Goal: Task Accomplishment & Management: Use online tool/utility

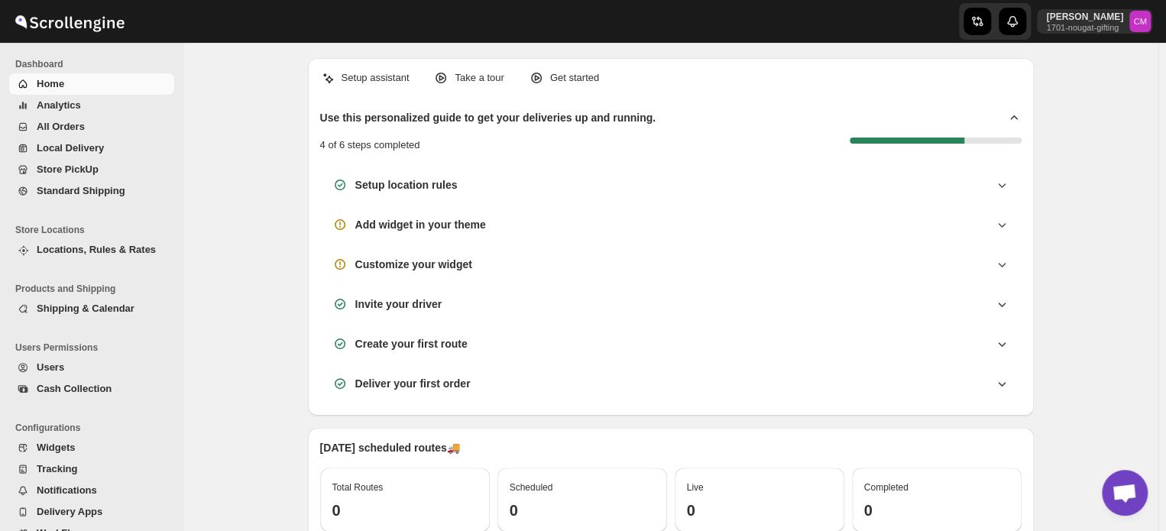
click at [89, 195] on span "Standard Shipping" at bounding box center [81, 190] width 89 height 11
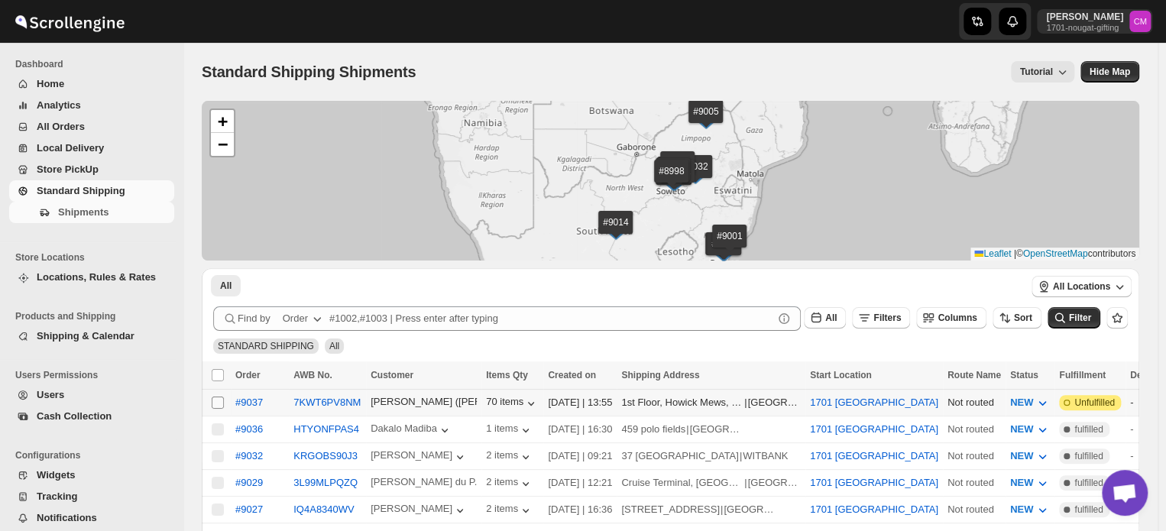
click at [220, 404] on input "Select shipment" at bounding box center [218, 402] width 12 height 12
checkbox input "true"
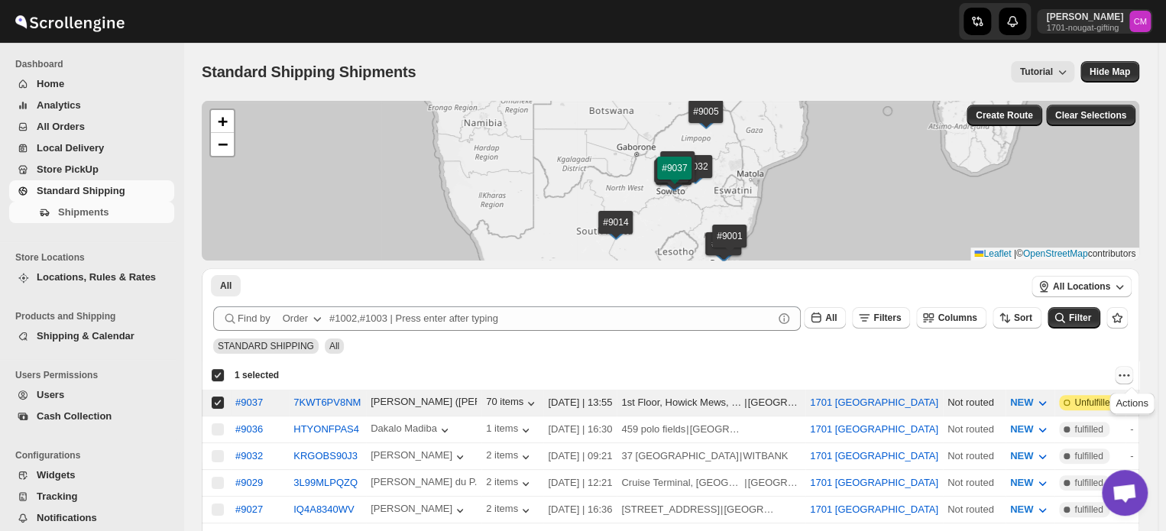
click at [1131, 372] on icon "Actions" at bounding box center [1123, 374] width 15 height 15
click at [1095, 404] on span "MOVE TO LOCAL DELIVERY" at bounding box center [1065, 404] width 132 height 11
checkbox input "false"
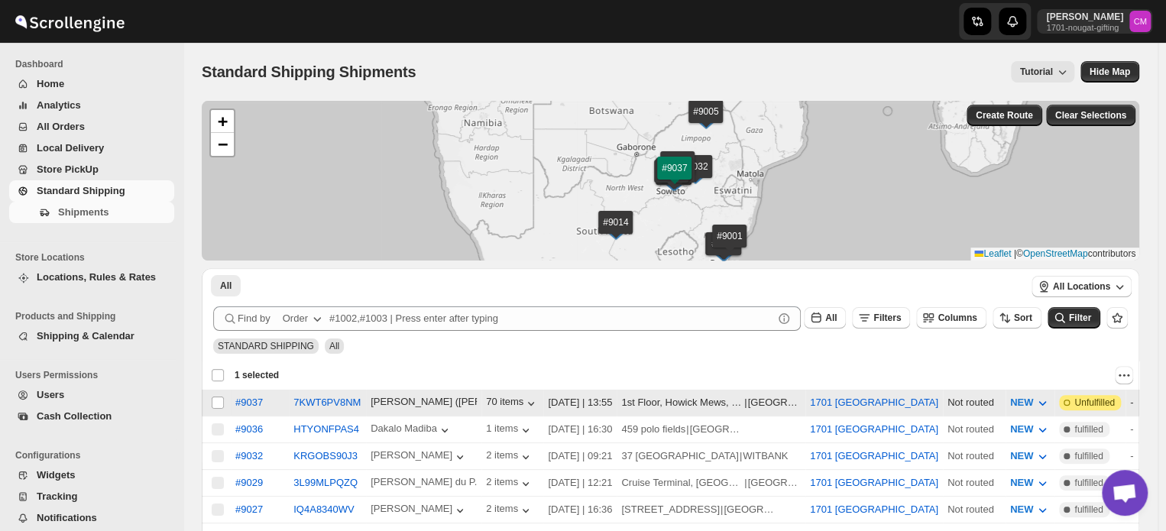
checkbox input "false"
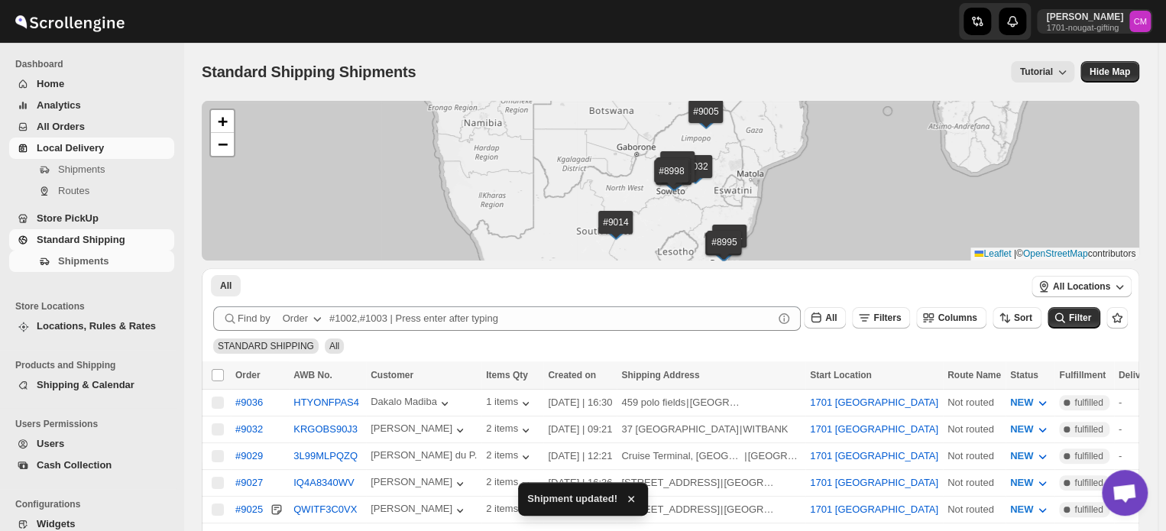
click at [54, 151] on span "Local Delivery" at bounding box center [70, 147] width 67 height 11
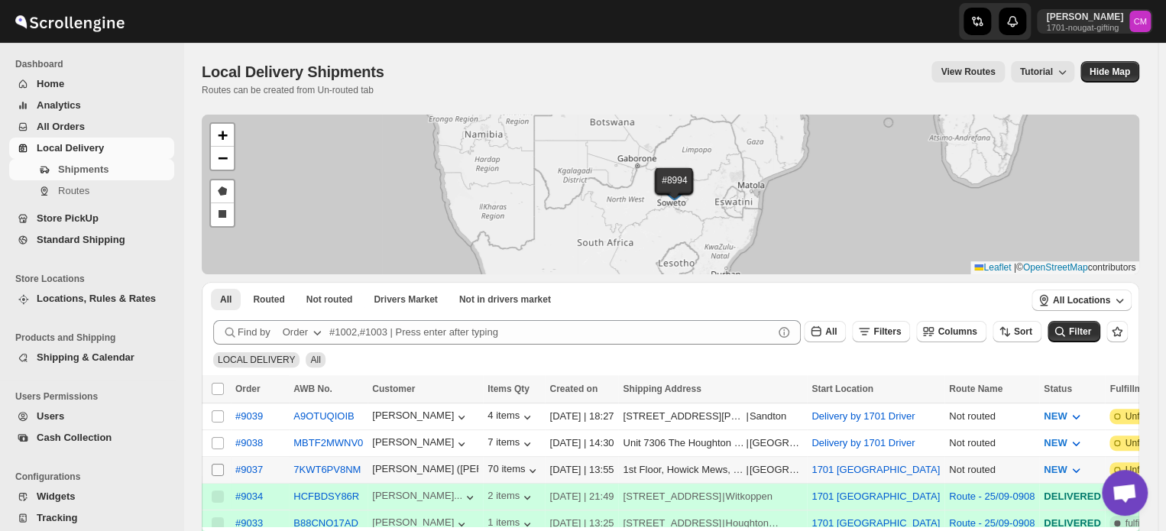
click at [214, 466] on input "Select shipment" at bounding box center [218, 470] width 12 height 12
checkbox input "true"
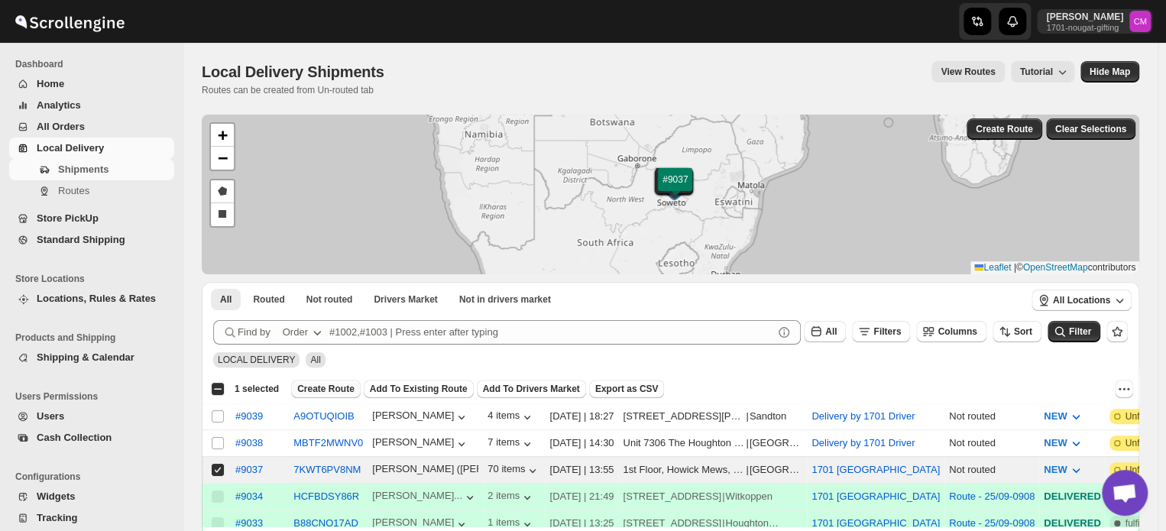
click at [321, 391] on span "Create Route" at bounding box center [325, 389] width 57 height 12
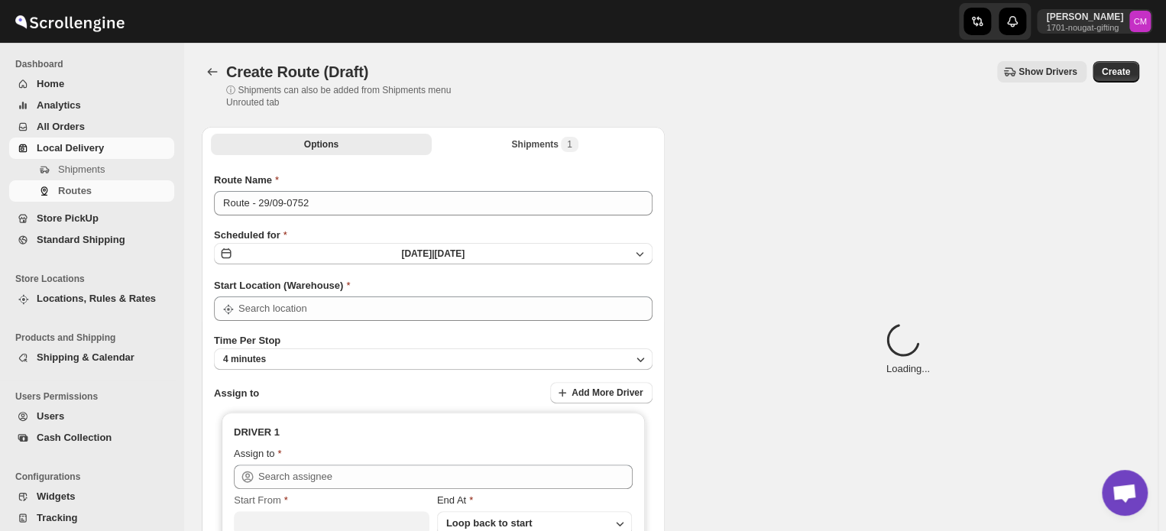
type input "1701 [GEOGRAPHIC_DATA]"
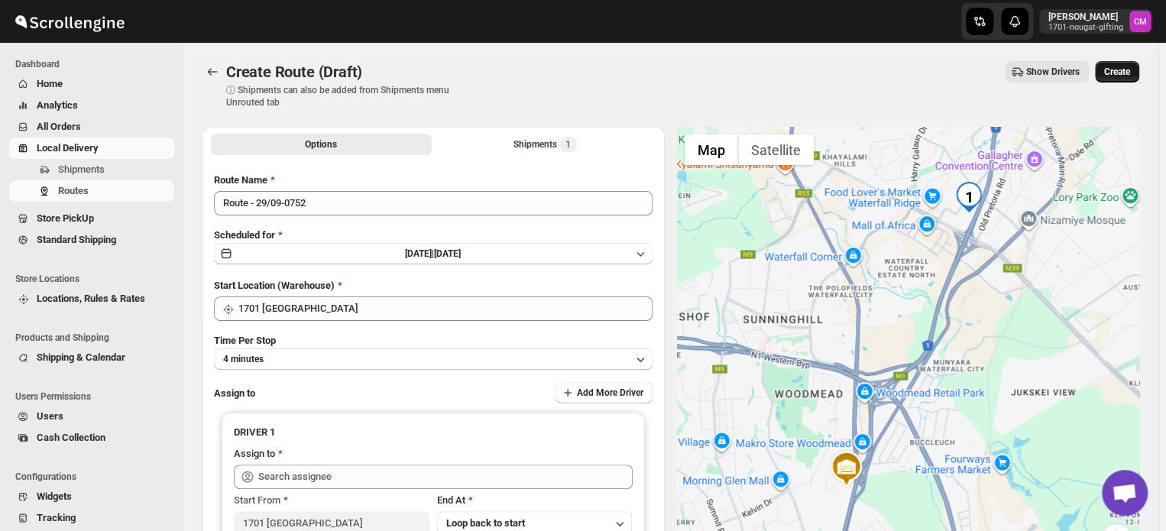
click at [1117, 76] on span "Create" at bounding box center [1117, 72] width 26 height 12
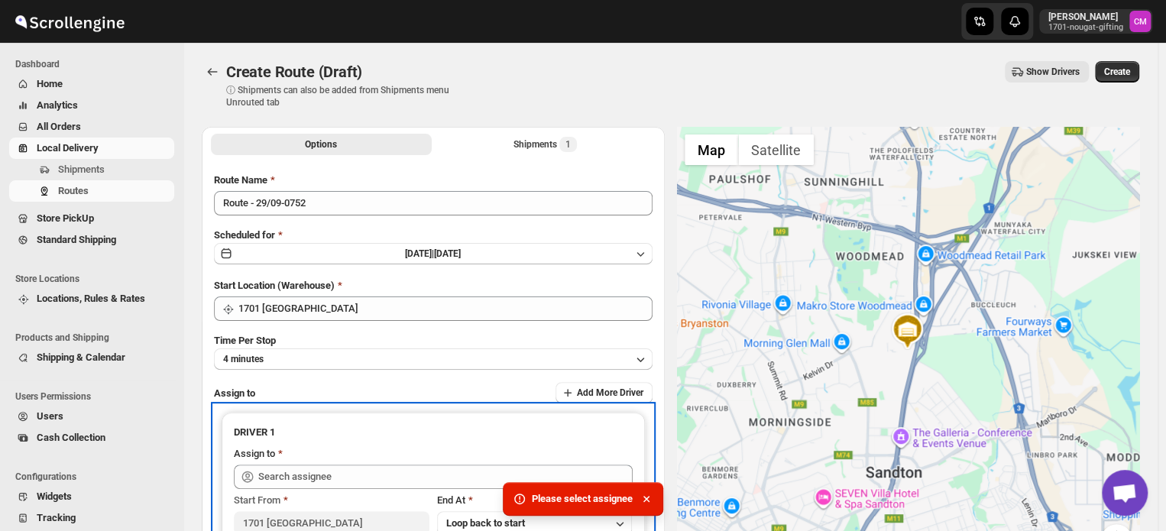
click at [256, 477] on div at bounding box center [433, 476] width 399 height 24
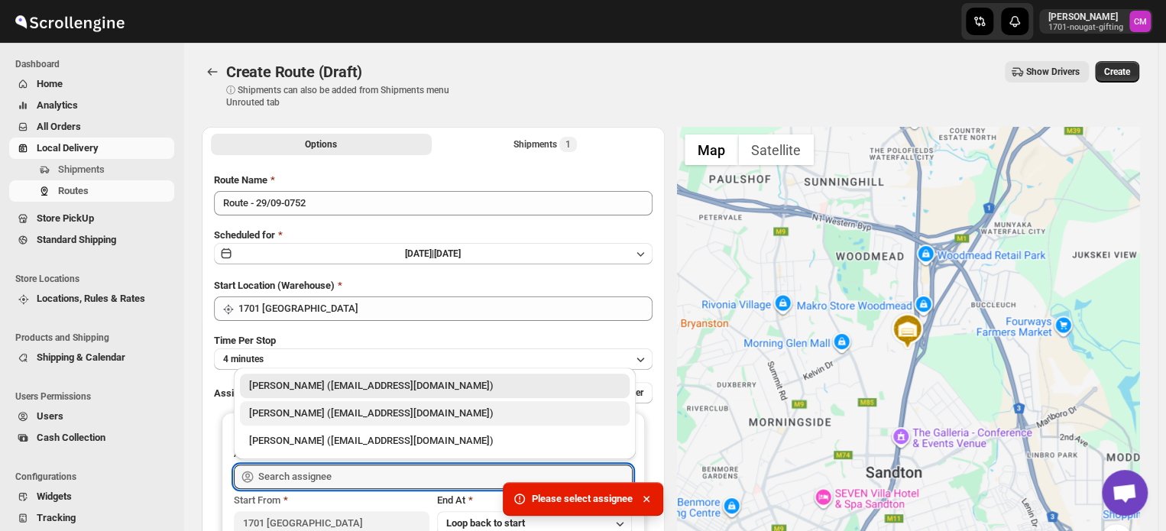
click at [283, 418] on div "[PERSON_NAME] ([EMAIL_ADDRESS][DOMAIN_NAME])" at bounding box center [434, 413] width 371 height 15
type input "[PERSON_NAME] ([EMAIL_ADDRESS][DOMAIN_NAME])"
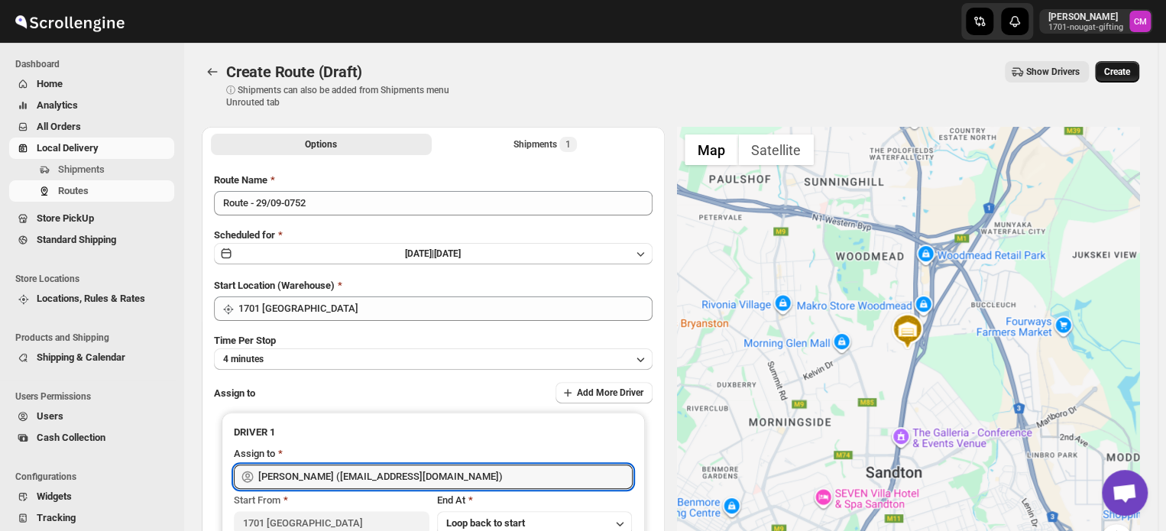
click at [1128, 70] on span "Create" at bounding box center [1117, 72] width 26 height 12
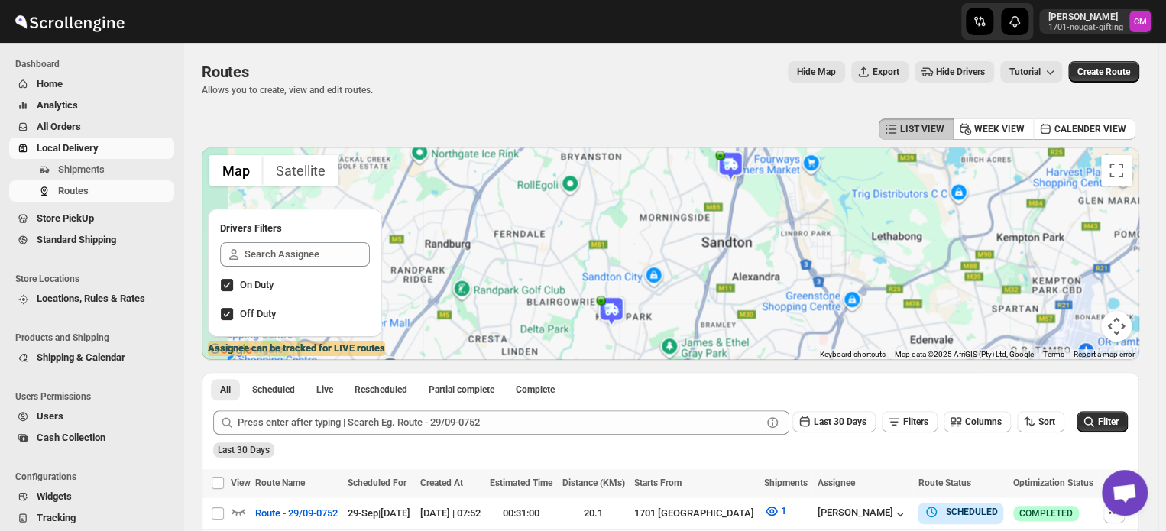
click at [54, 152] on span "Local Delivery" at bounding box center [68, 147] width 62 height 11
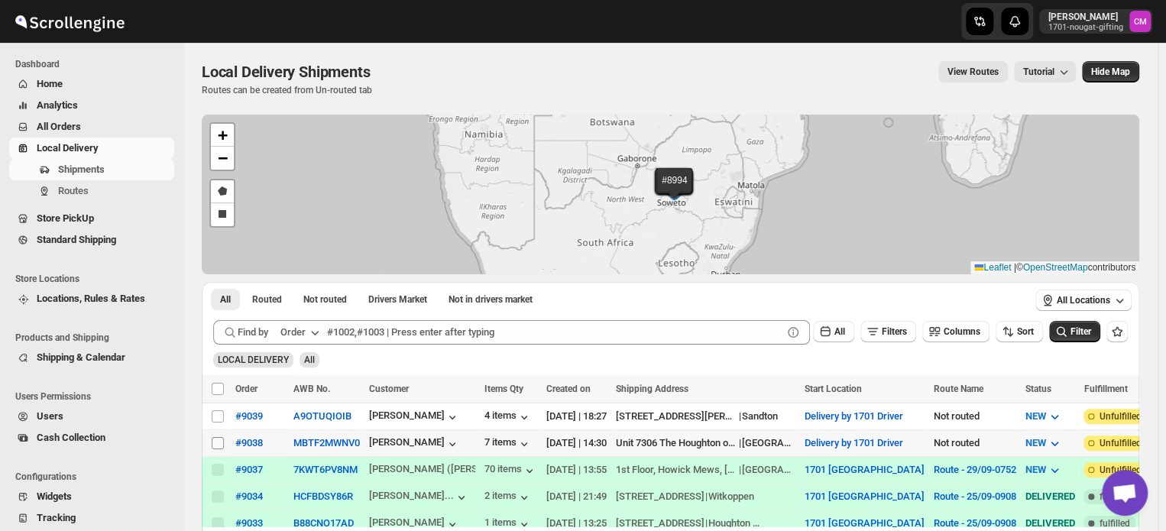
click at [216, 439] on input "Select shipment" at bounding box center [218, 443] width 12 height 12
checkbox input "true"
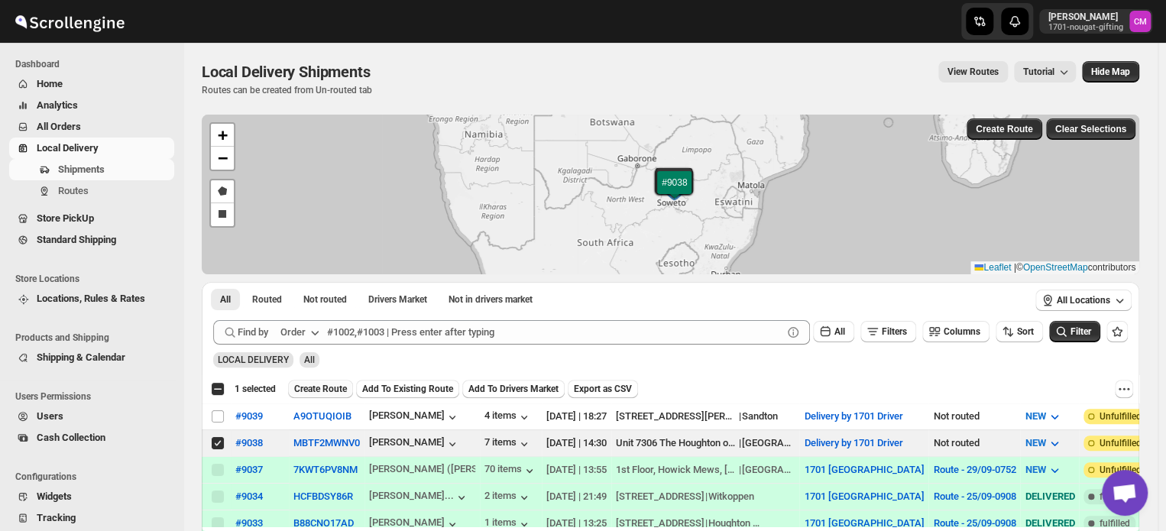
click at [335, 391] on span "Create Route" at bounding box center [320, 389] width 53 height 12
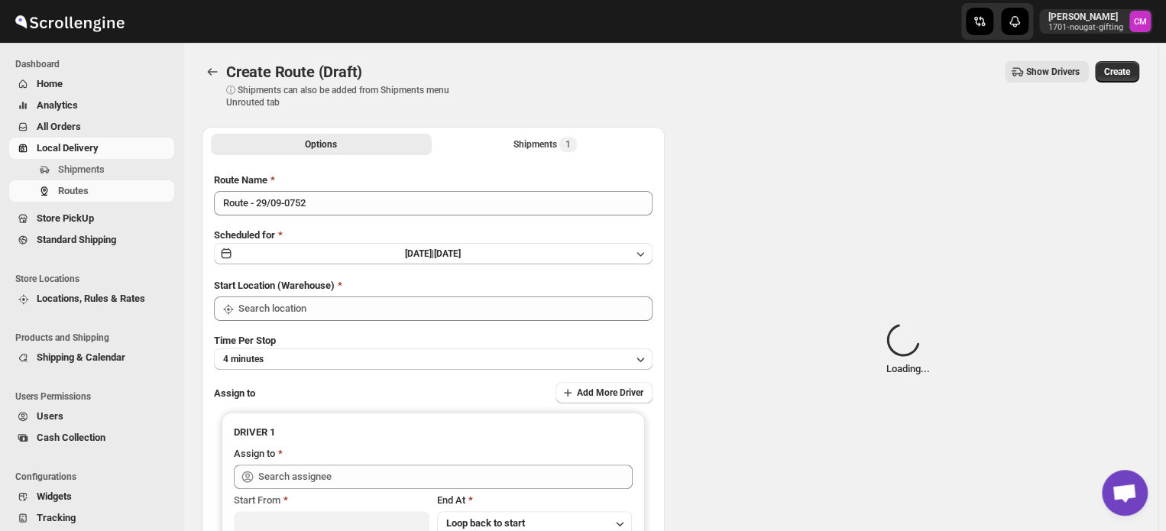
type input "Delivery by 1701 Driver"
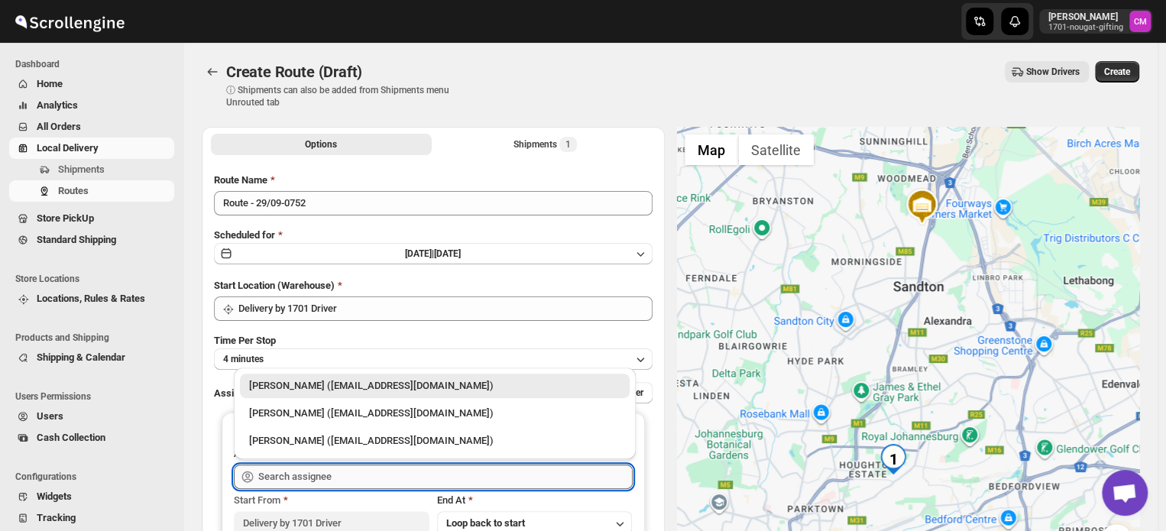
click at [284, 477] on input "text" at bounding box center [445, 476] width 374 height 24
click at [283, 417] on div "[PERSON_NAME] ([EMAIL_ADDRESS][DOMAIN_NAME])" at bounding box center [434, 413] width 371 height 15
type input "[PERSON_NAME] ([EMAIL_ADDRESS][DOMAIN_NAME])"
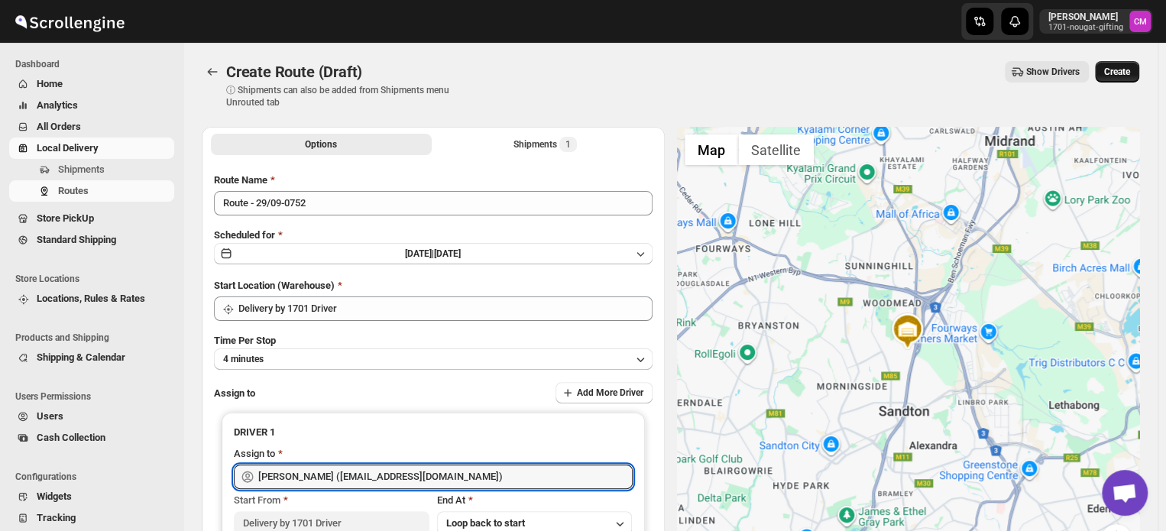
click at [1118, 69] on span "Create" at bounding box center [1117, 72] width 26 height 12
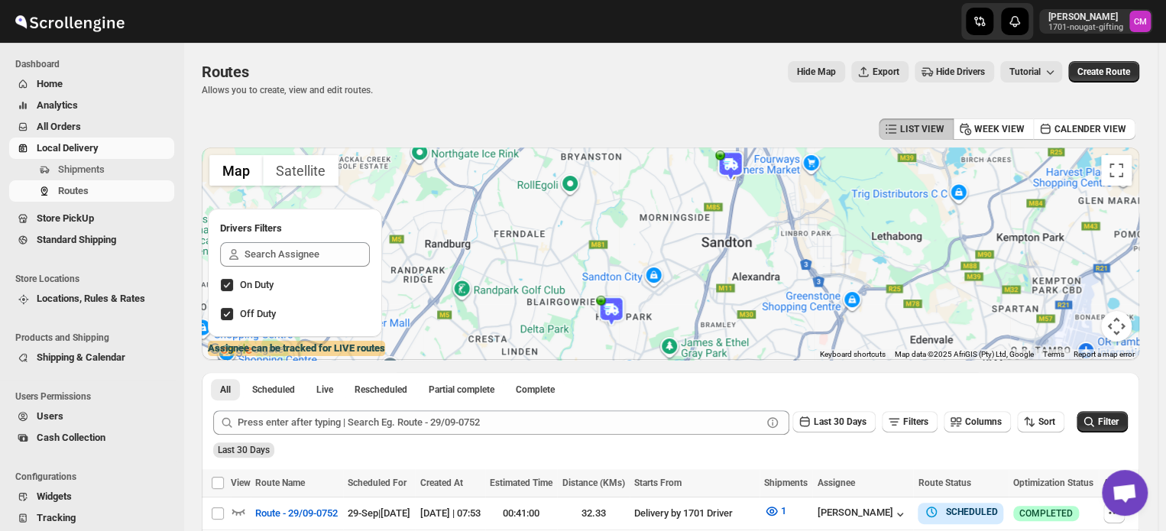
click at [76, 149] on span "Local Delivery" at bounding box center [68, 147] width 62 height 11
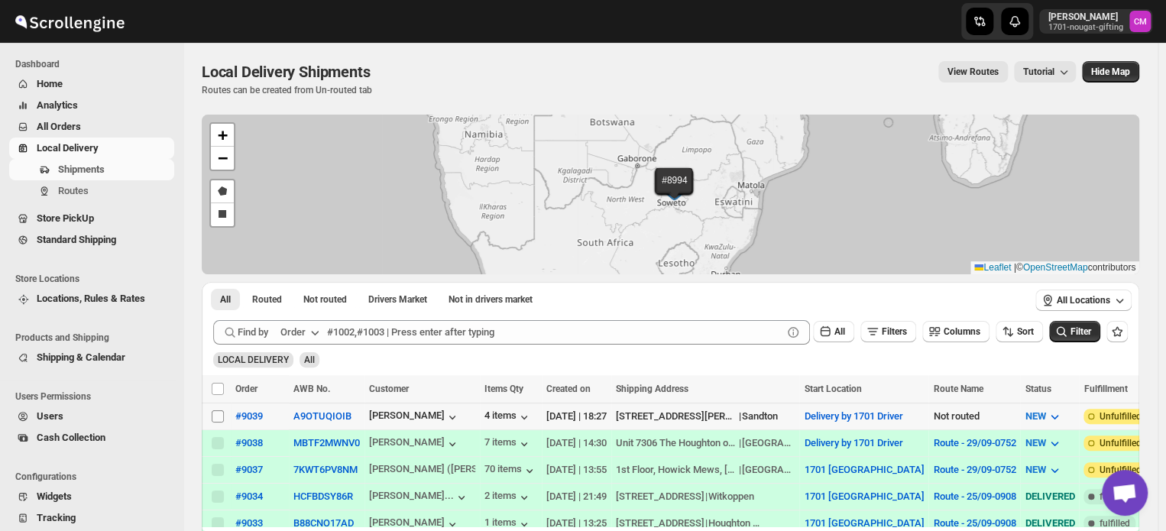
click at [216, 417] on input "Select shipment" at bounding box center [218, 416] width 12 height 12
checkbox input "true"
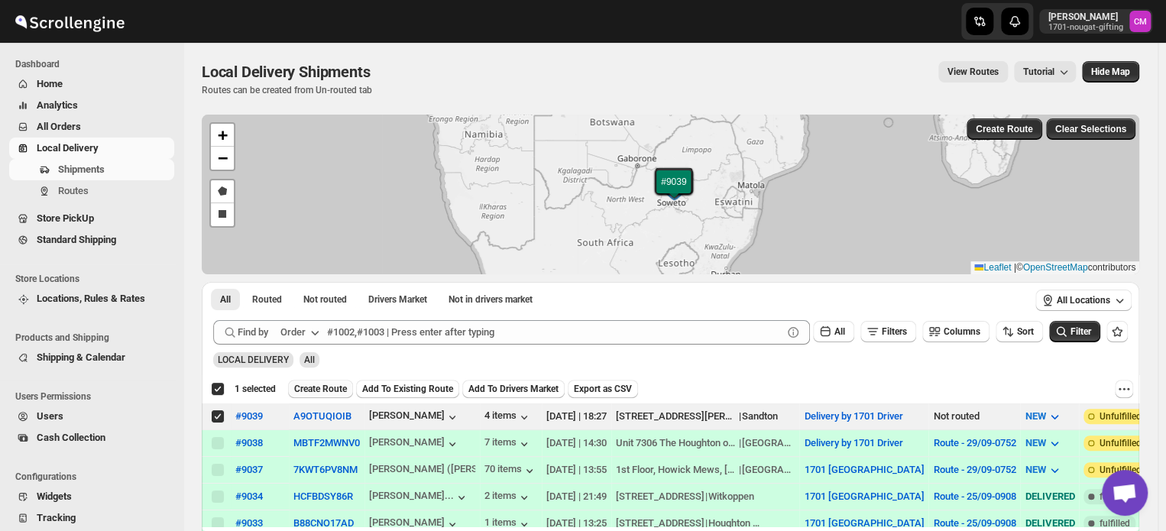
click at [301, 391] on span "Create Route" at bounding box center [320, 389] width 53 height 12
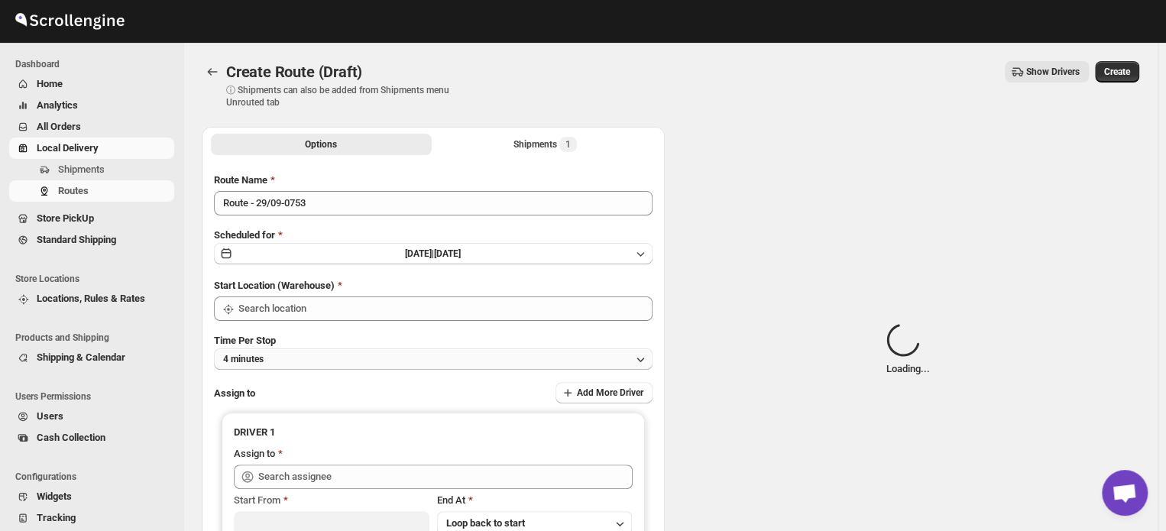
type input "Delivery by 1701 Driver"
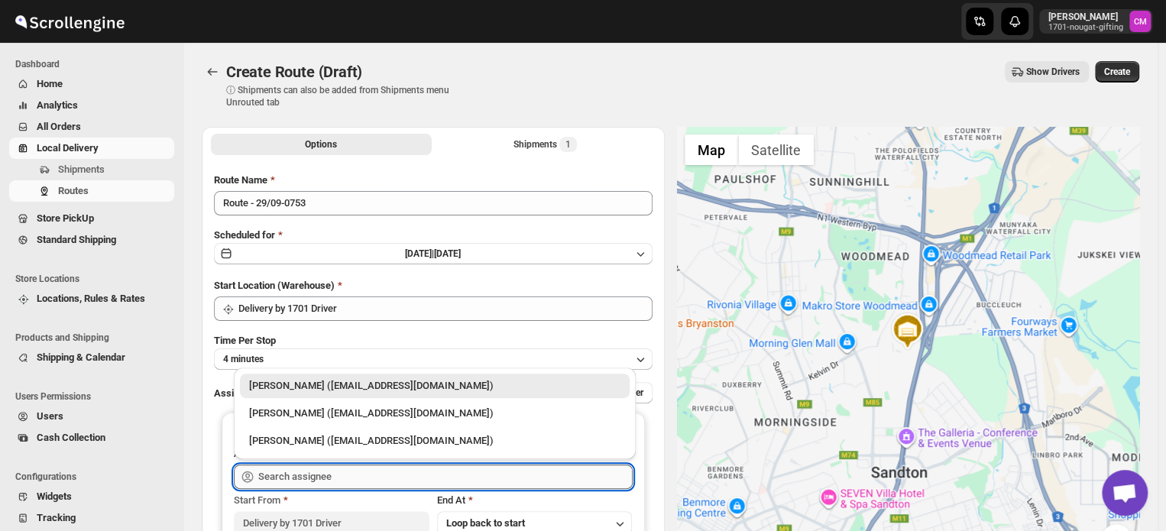
click at [272, 482] on input "text" at bounding box center [445, 476] width 374 height 24
click at [293, 409] on div "[PERSON_NAME] ([EMAIL_ADDRESS][DOMAIN_NAME])" at bounding box center [434, 413] width 371 height 15
type input "[PERSON_NAME] ([EMAIL_ADDRESS][DOMAIN_NAME])"
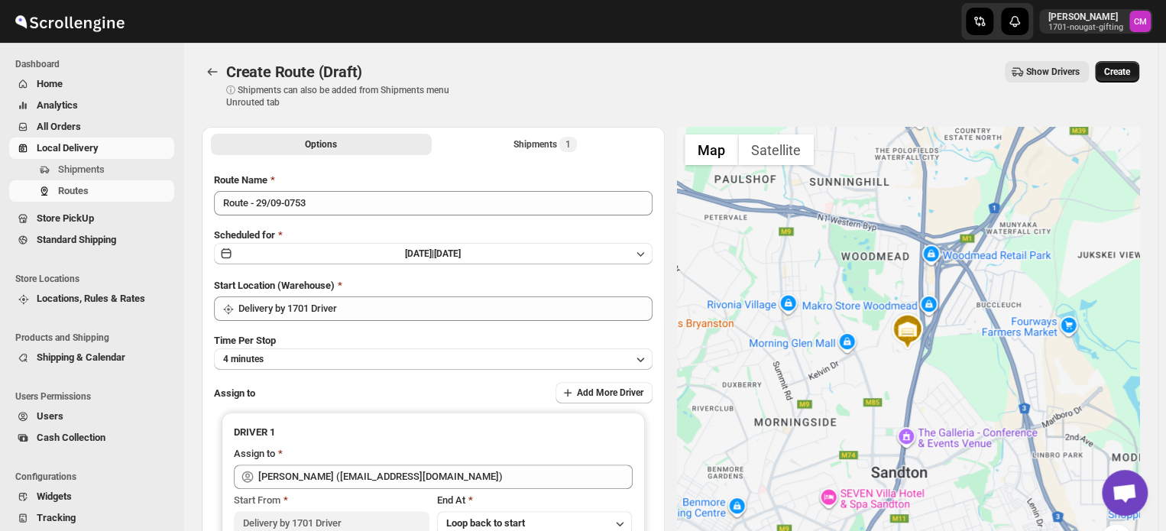
click at [1115, 69] on span "Create" at bounding box center [1117, 72] width 26 height 12
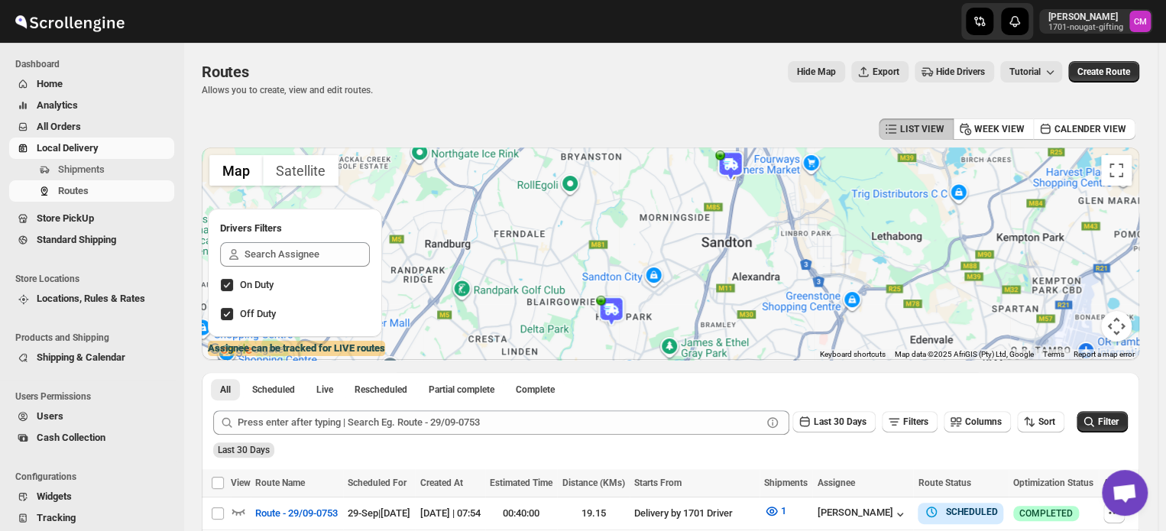
click at [64, 152] on span "Local Delivery" at bounding box center [68, 147] width 62 height 11
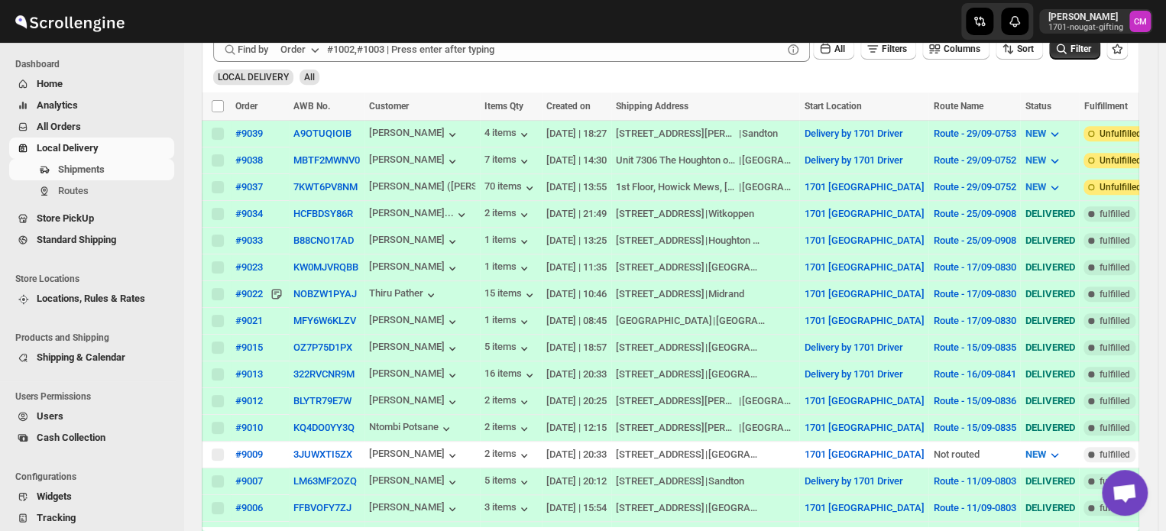
scroll to position [283, 0]
